Goal: Information Seeking & Learning: Learn about a topic

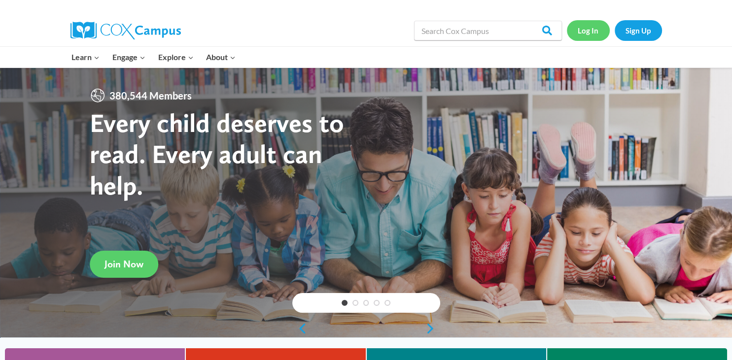
click at [587, 33] on link "Log In" at bounding box center [588, 30] width 43 height 20
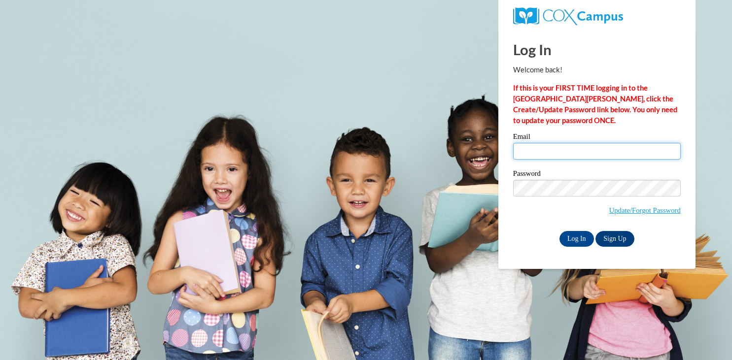
click at [529, 151] on input "Email" at bounding box center [597, 151] width 168 height 17
click at [554, 152] on input "Email" at bounding box center [597, 151] width 168 height 17
click at [553, 152] on input "Email" at bounding box center [597, 151] width 168 height 17
click at [536, 153] on input "Email" at bounding box center [597, 151] width 168 height 17
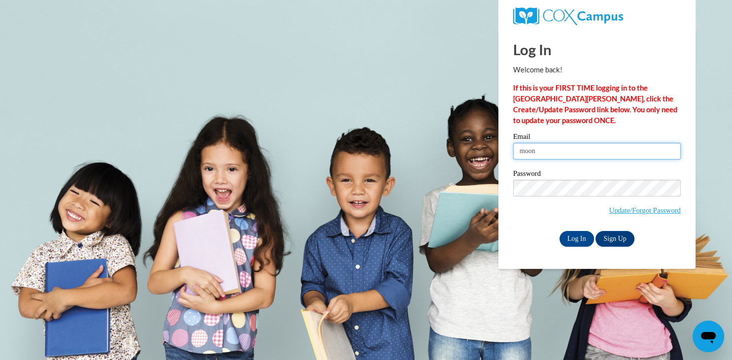
click at [564, 154] on input "moon" at bounding box center [597, 151] width 168 height 17
click at [555, 155] on input "moon" at bounding box center [597, 151] width 168 height 17
type input "moonn12518@gmail.com"
click at [571, 239] on input "Log In" at bounding box center [577, 239] width 35 height 16
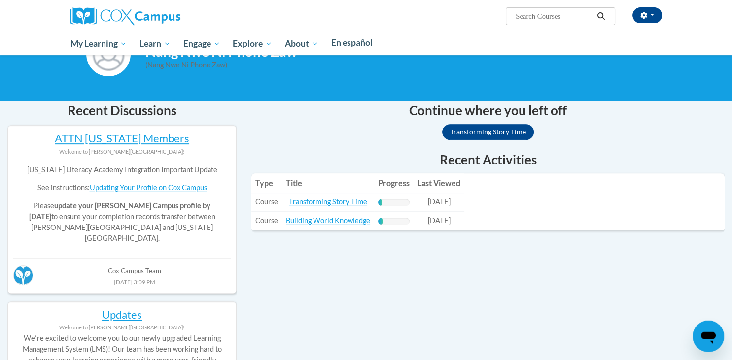
scroll to position [387, 0]
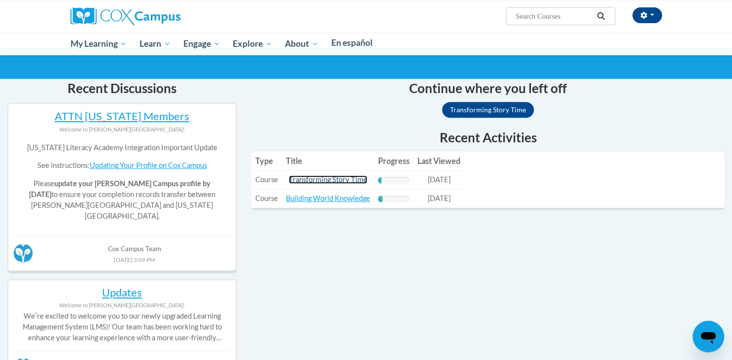
click at [358, 183] on link "Transforming Story Time" at bounding box center [328, 180] width 78 height 8
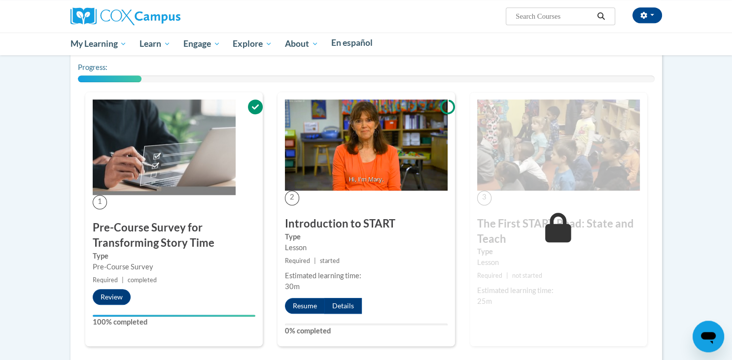
scroll to position [597, 0]
click at [304, 305] on button "Resume" at bounding box center [305, 306] width 40 height 16
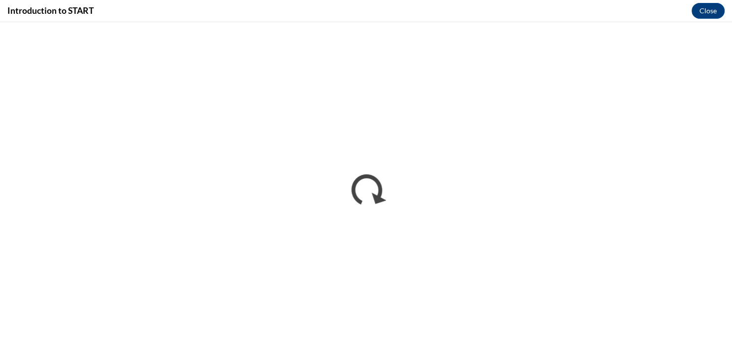
scroll to position [0, 0]
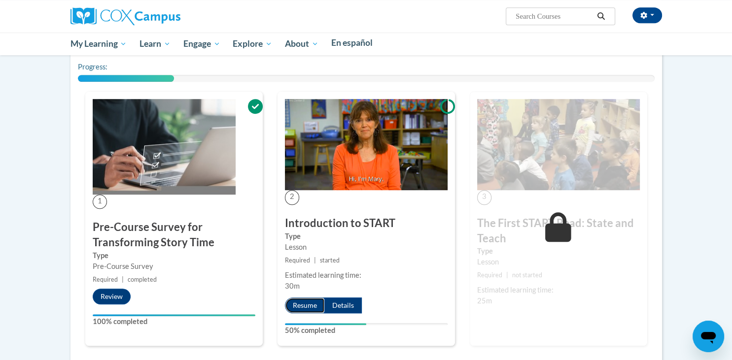
click at [302, 304] on button "Resume" at bounding box center [305, 306] width 40 height 16
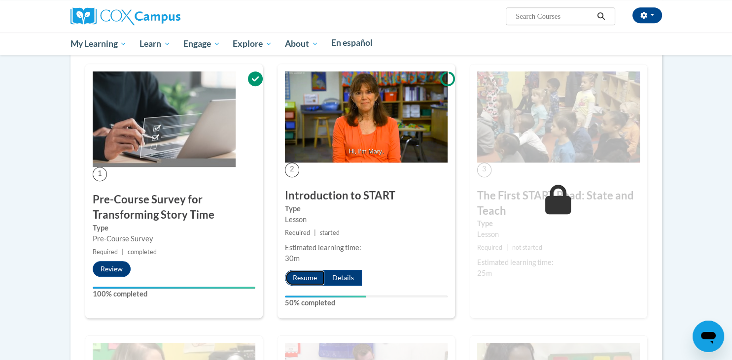
click at [295, 276] on button "Resume" at bounding box center [305, 278] width 40 height 16
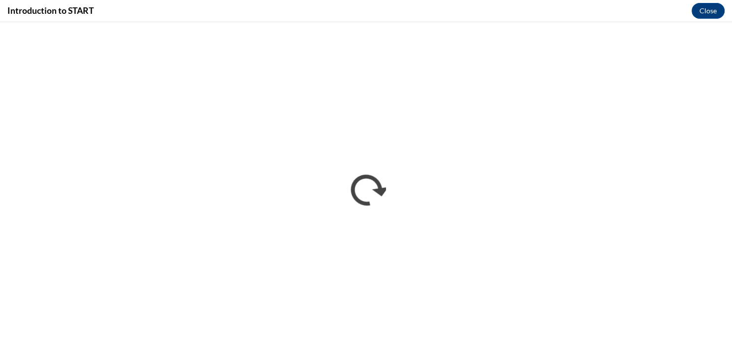
scroll to position [0, 0]
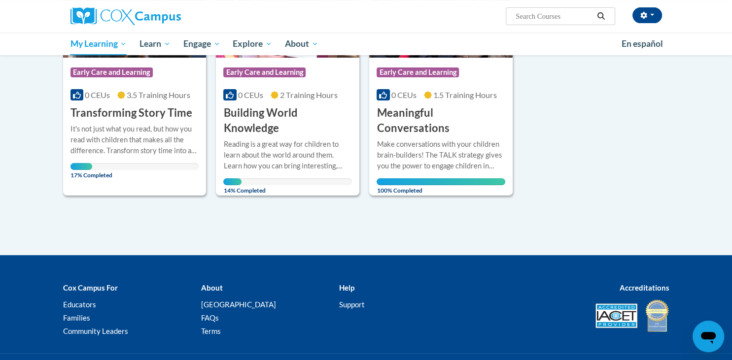
scroll to position [221, 0]
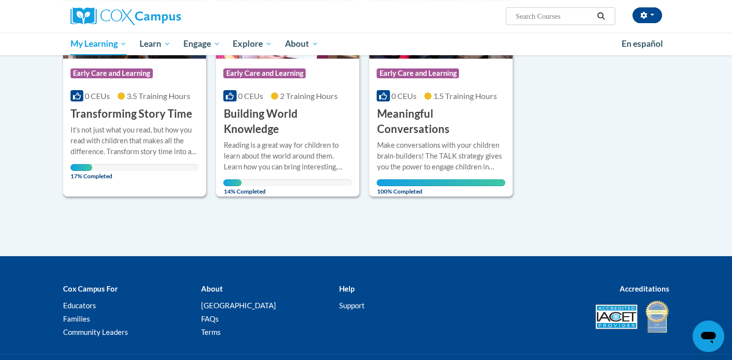
click at [89, 163] on div "It's not just what you read, but how you read with children that makes all the …" at bounding box center [134, 148] width 129 height 47
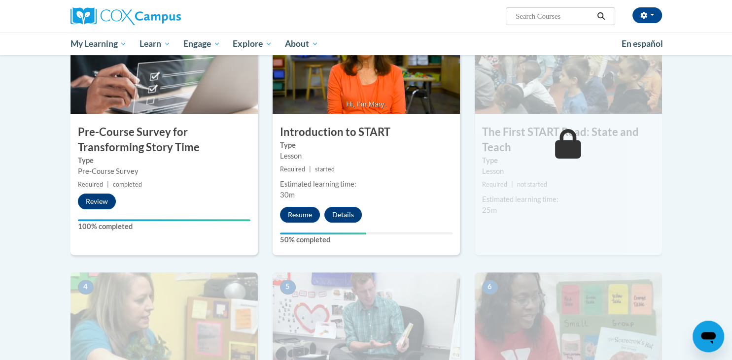
scroll to position [248, 0]
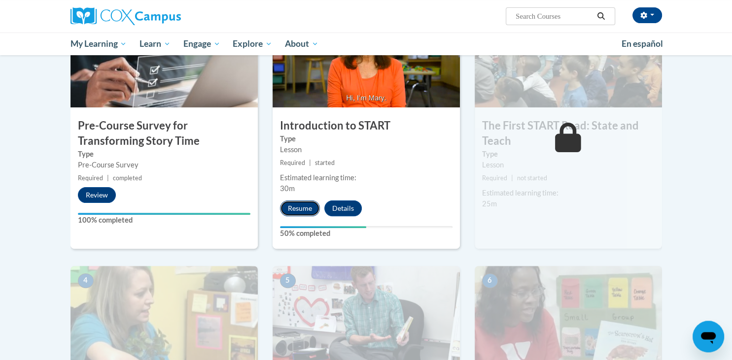
click at [282, 205] on button "Resume" at bounding box center [300, 209] width 40 height 16
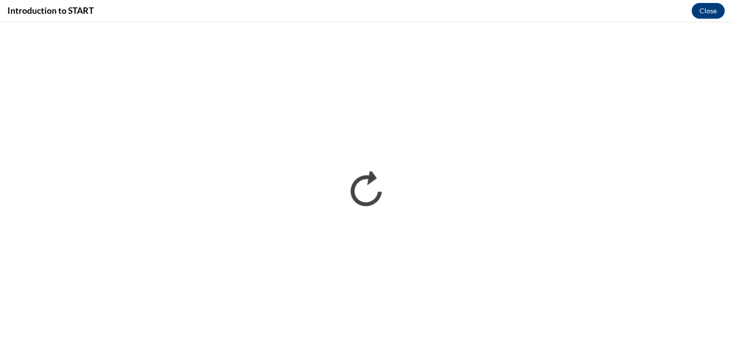
scroll to position [0, 0]
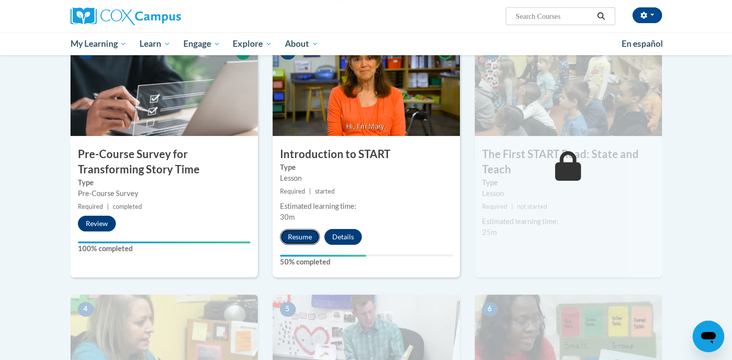
click at [295, 233] on button "Resume" at bounding box center [300, 237] width 40 height 16
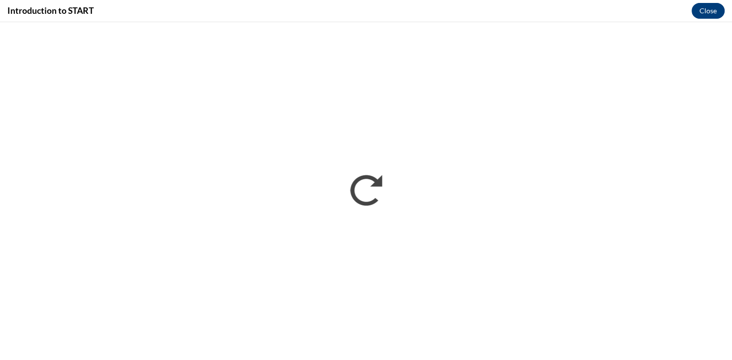
click at [715, 8] on button "Close" at bounding box center [708, 11] width 33 height 16
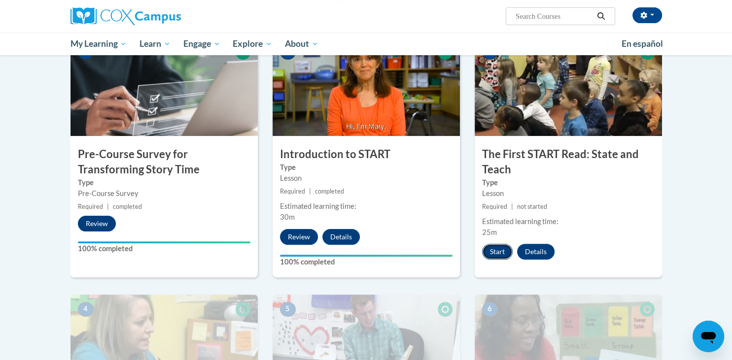
click at [498, 249] on button "Start" at bounding box center [497, 252] width 31 height 16
